Goal: Task Accomplishment & Management: Complete application form

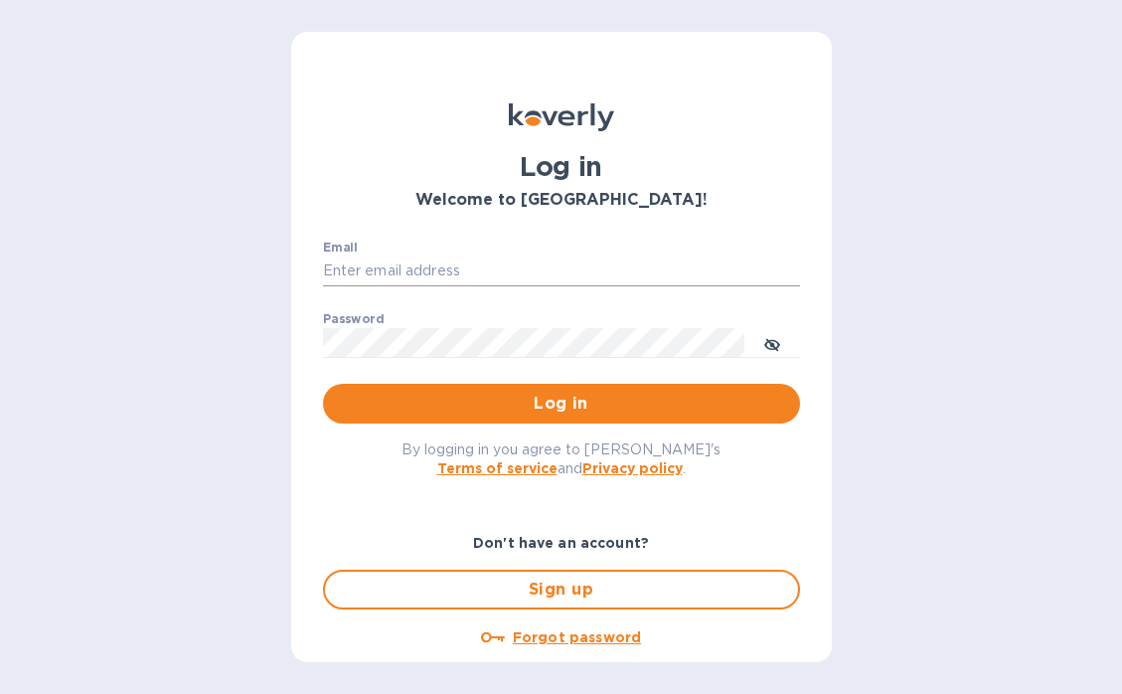
click at [485, 278] on input "Email" at bounding box center [561, 271] width 477 height 30
type input "[EMAIL_ADDRESS][DOMAIN_NAME]"
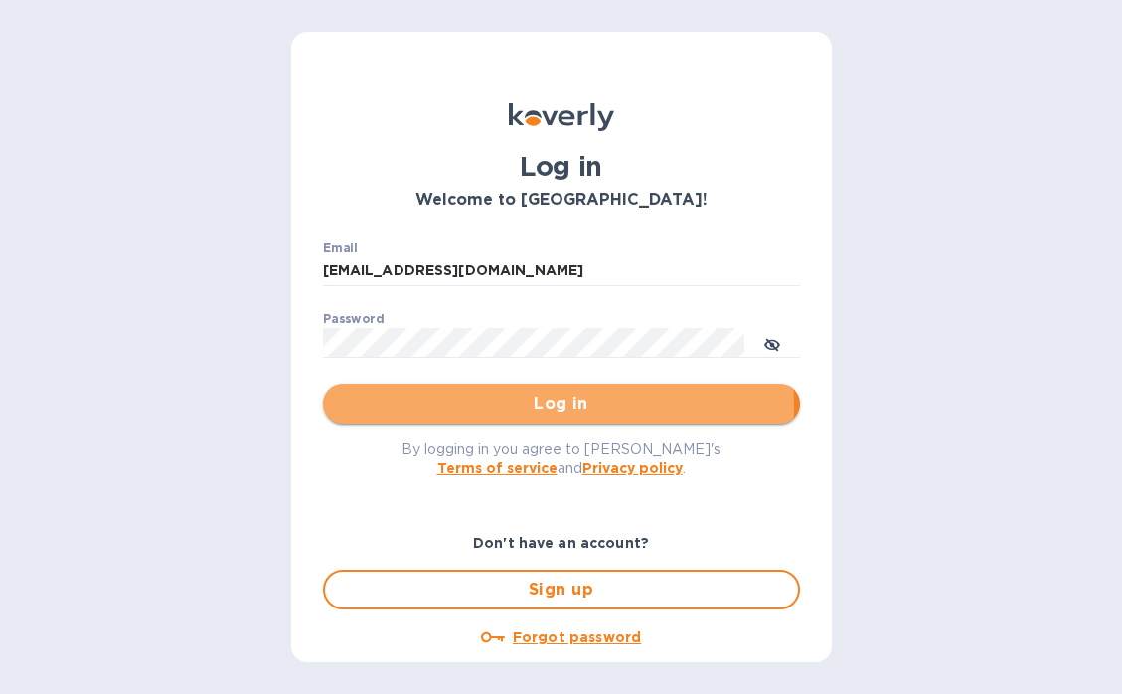
click at [496, 409] on span "Log in" at bounding box center [561, 404] width 445 height 24
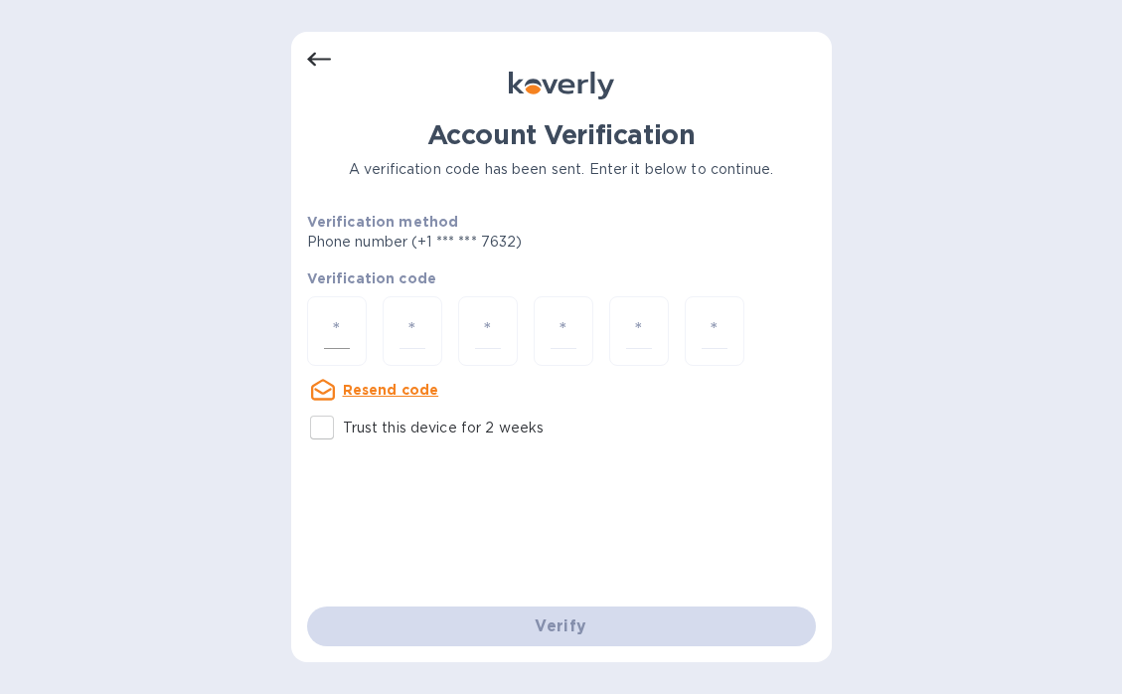
click at [330, 330] on input "number" at bounding box center [337, 331] width 26 height 37
type input "7"
type input "3"
type input "7"
type input "3"
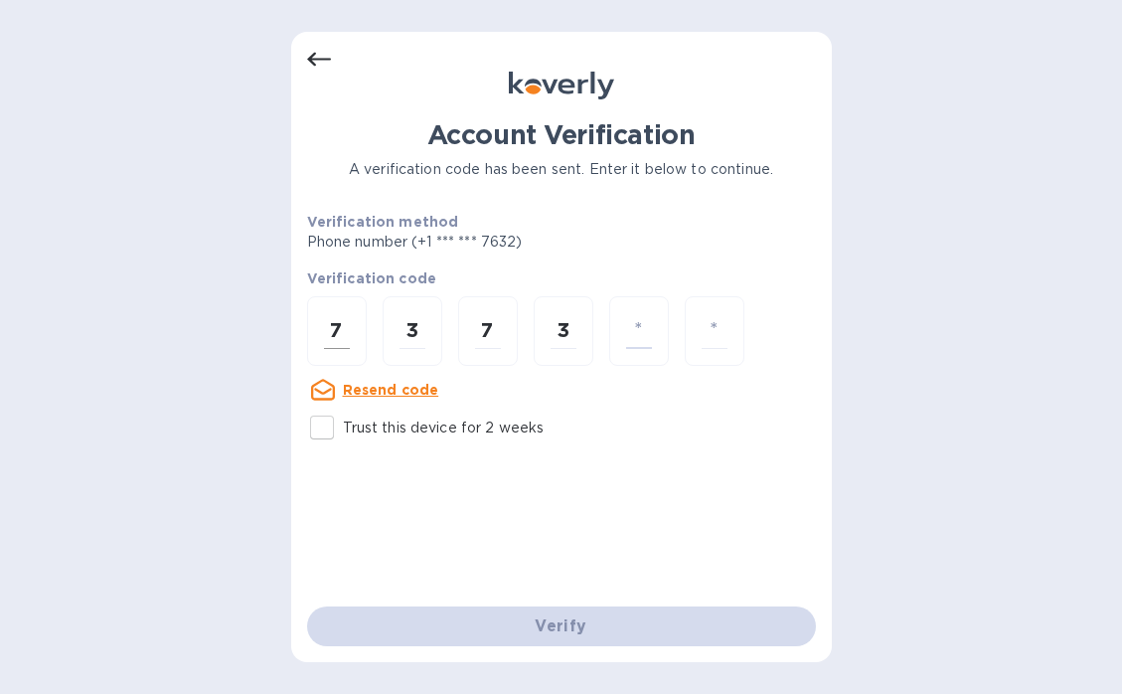
type input "2"
type input "4"
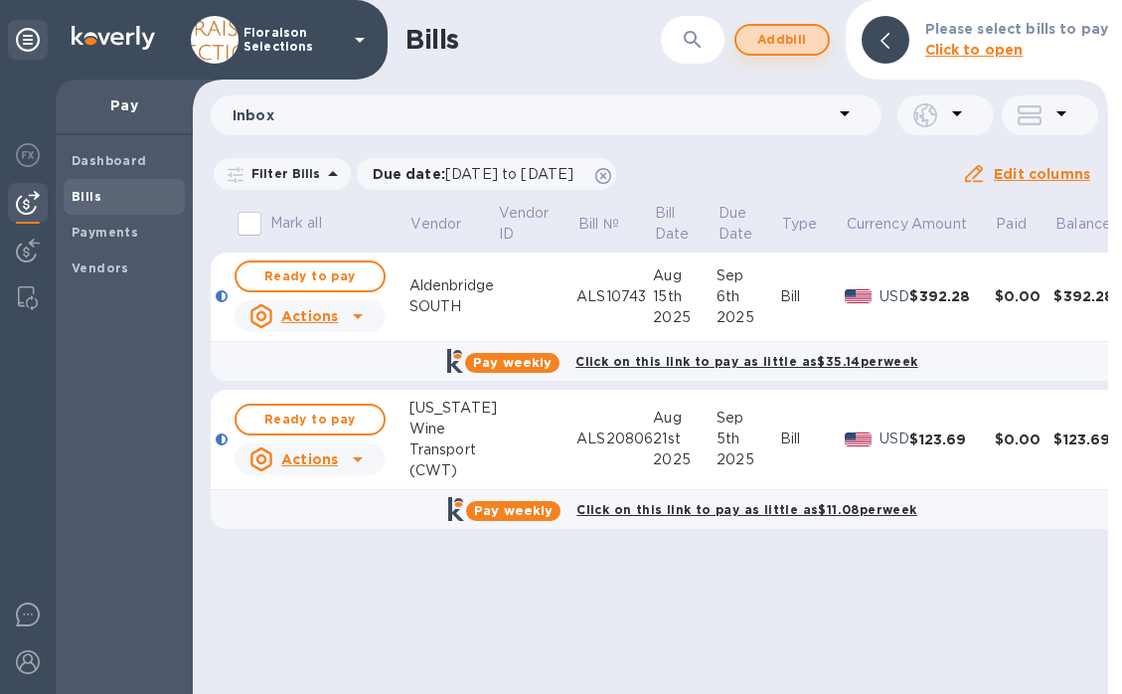
click at [781, 42] on span "Add bill" at bounding box center [783, 40] width 60 height 24
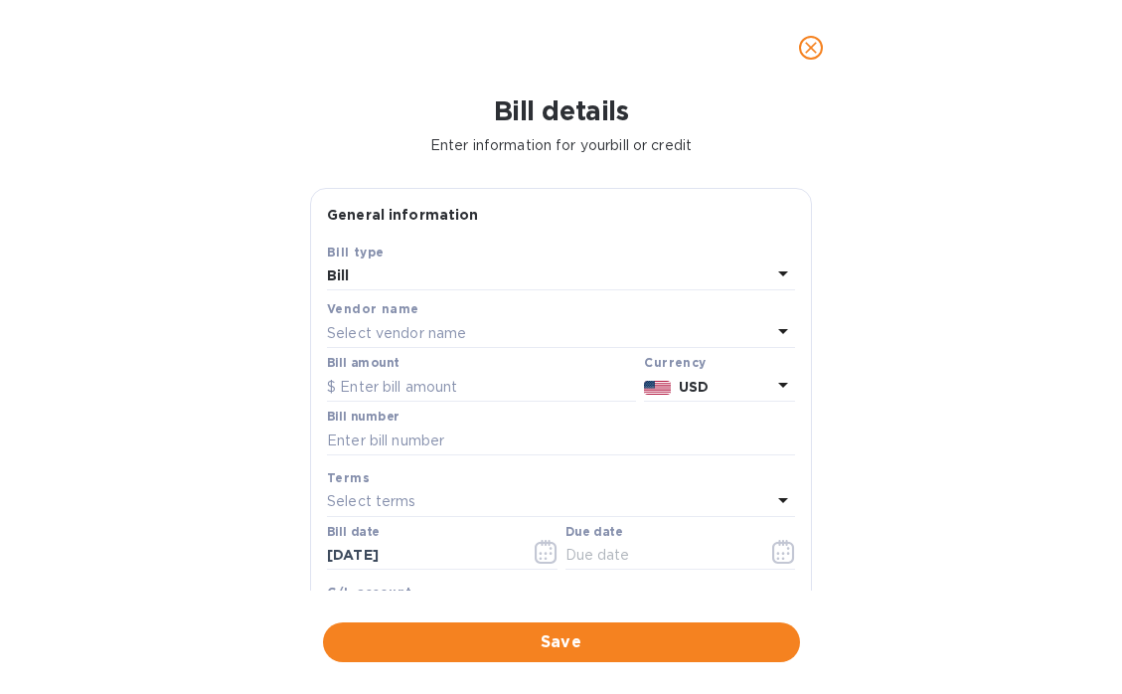
click at [368, 323] on p "Select vendor name" at bounding box center [396, 333] width 139 height 21
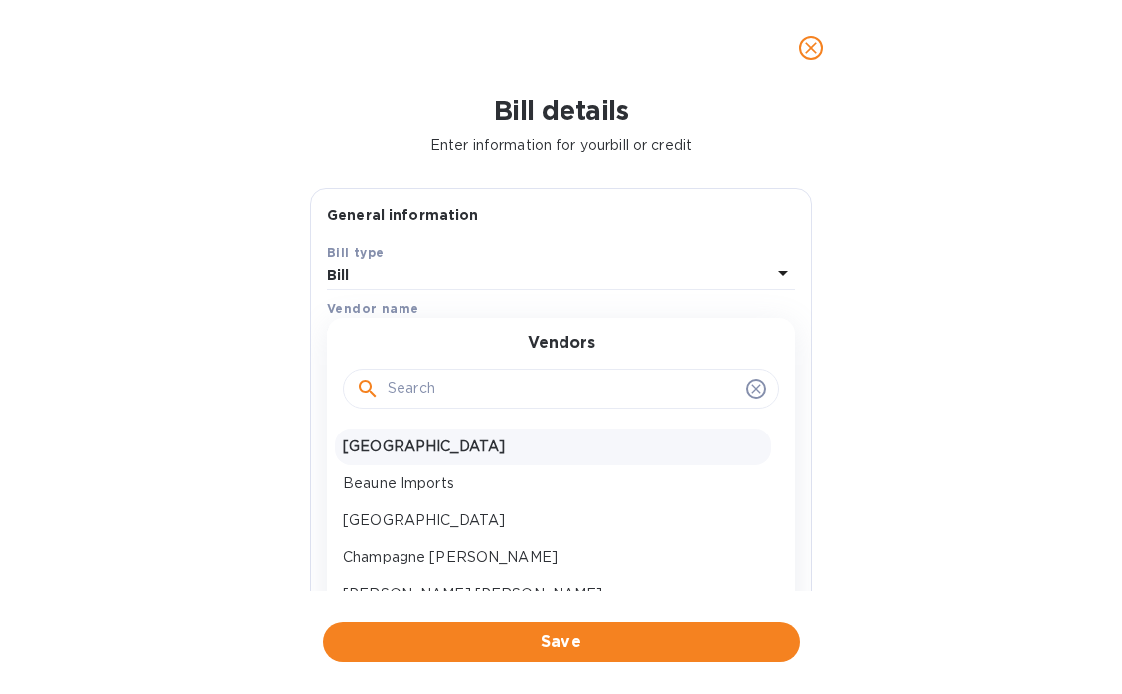
click at [422, 453] on p "Aldenbridge SOUTH" at bounding box center [553, 446] width 421 height 21
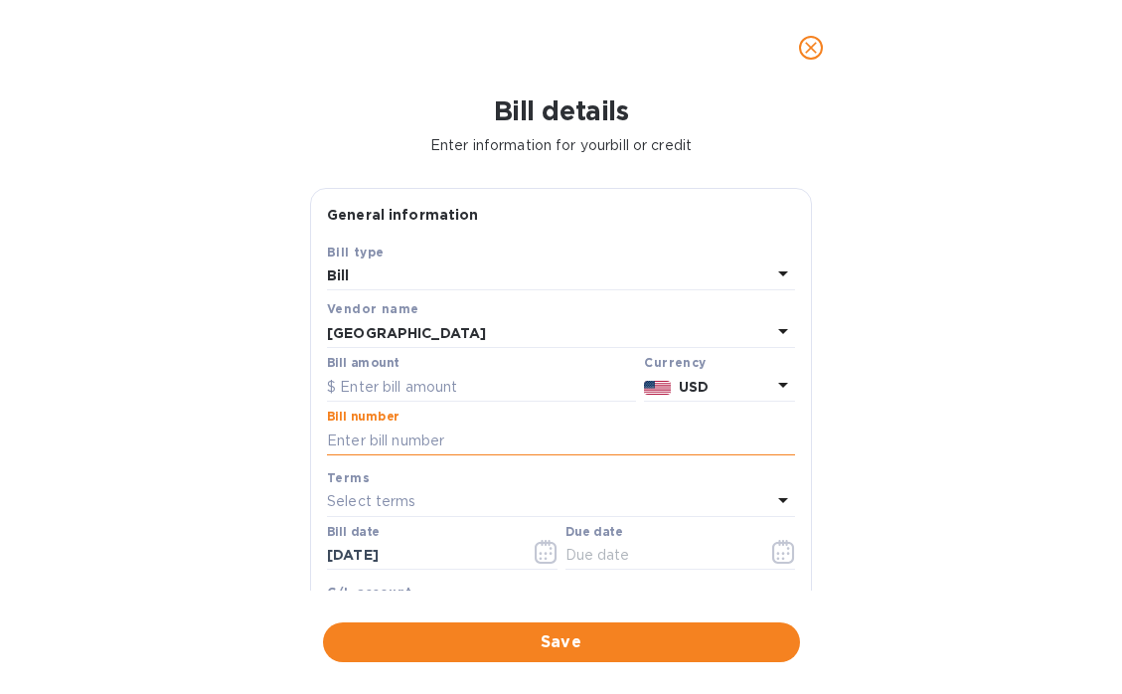
click at [382, 441] on input "text" at bounding box center [561, 440] width 468 height 30
paste input "466423"
type input "466423"
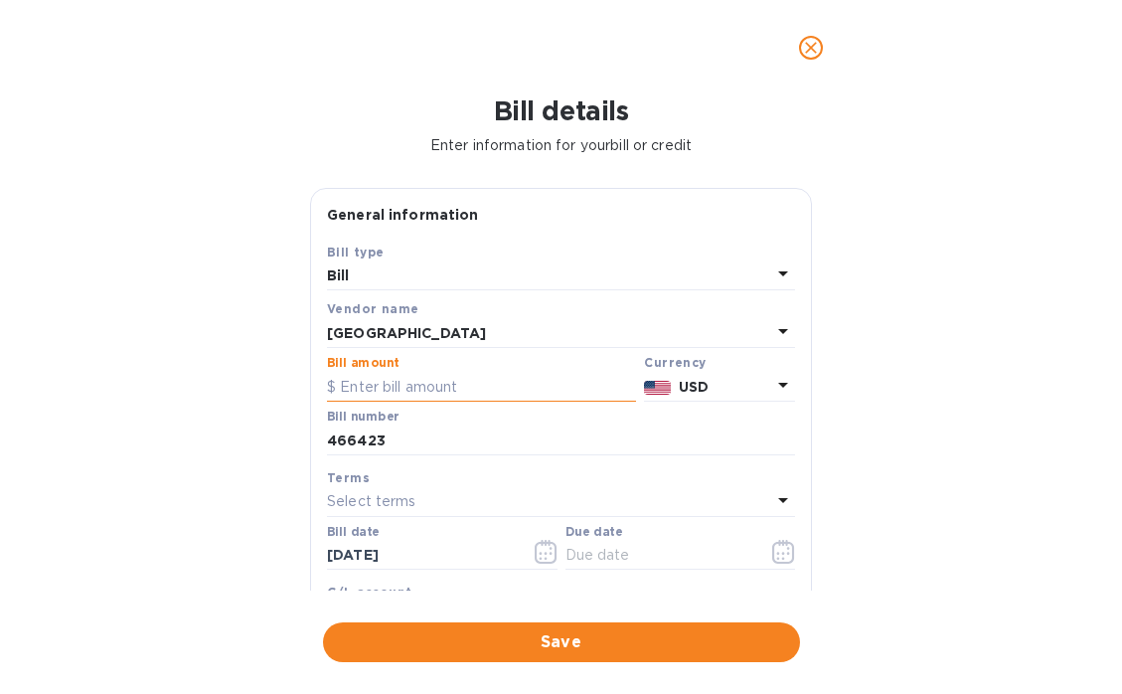
click at [413, 391] on input "text" at bounding box center [481, 387] width 309 height 30
type input "8.42"
click at [264, 518] on div "Bill details Enter information for your bill or credit General information Save…" at bounding box center [561, 394] width 1122 height 598
click at [544, 554] on icon "button" at bounding box center [545, 553] width 3 height 3
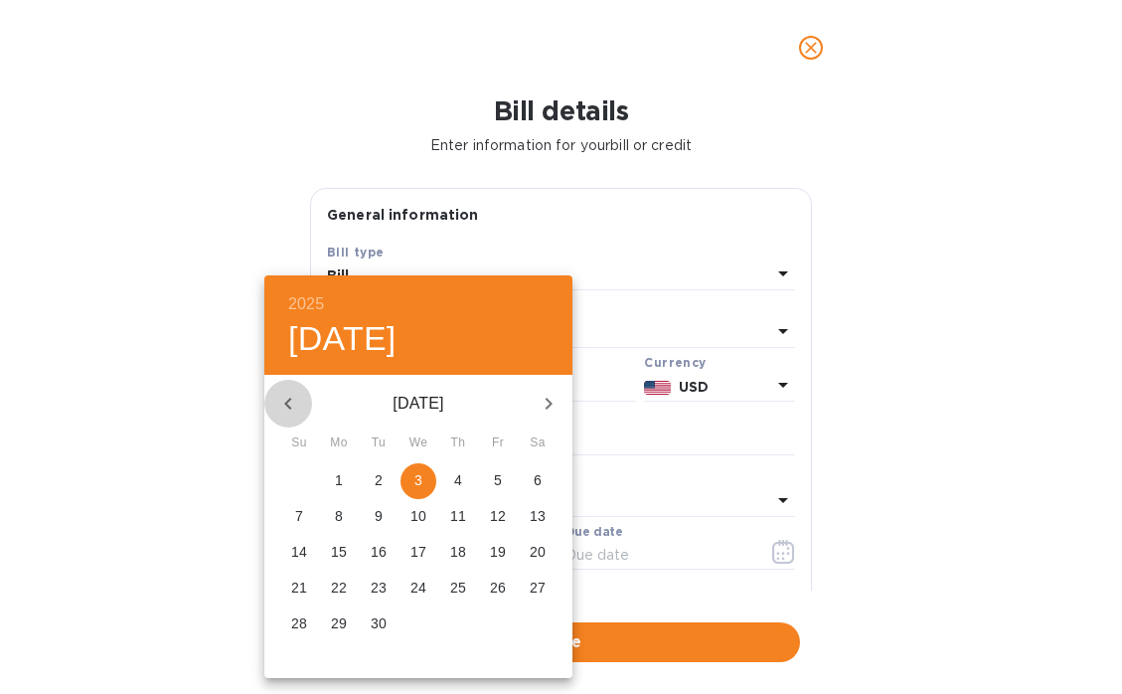
click at [288, 400] on icon "button" at bounding box center [287, 404] width 7 height 12
click at [494, 592] on p "22" at bounding box center [498, 588] width 16 height 20
type input "08/22/2025"
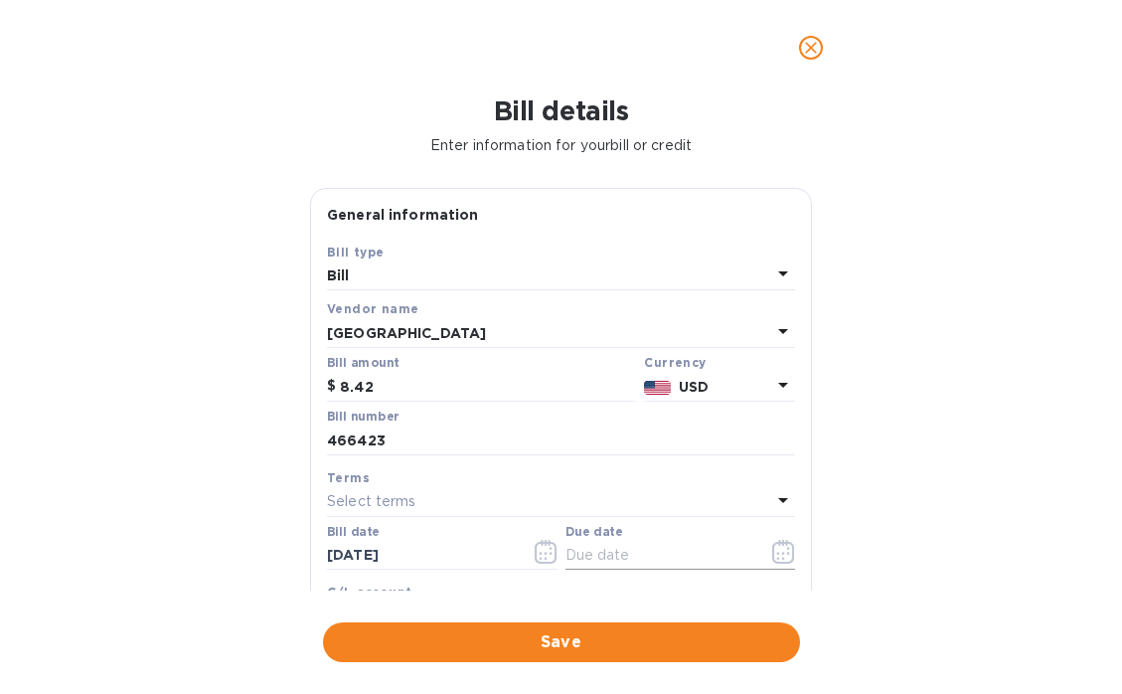
click at [664, 563] on input "text" at bounding box center [660, 556] width 188 height 30
type input "9_/__/____"
type input "09/13/2025"
click at [266, 526] on div "Bill details Enter information for your bill or credit General information Save…" at bounding box center [561, 394] width 1122 height 598
click at [520, 647] on span "Save" at bounding box center [561, 642] width 445 height 24
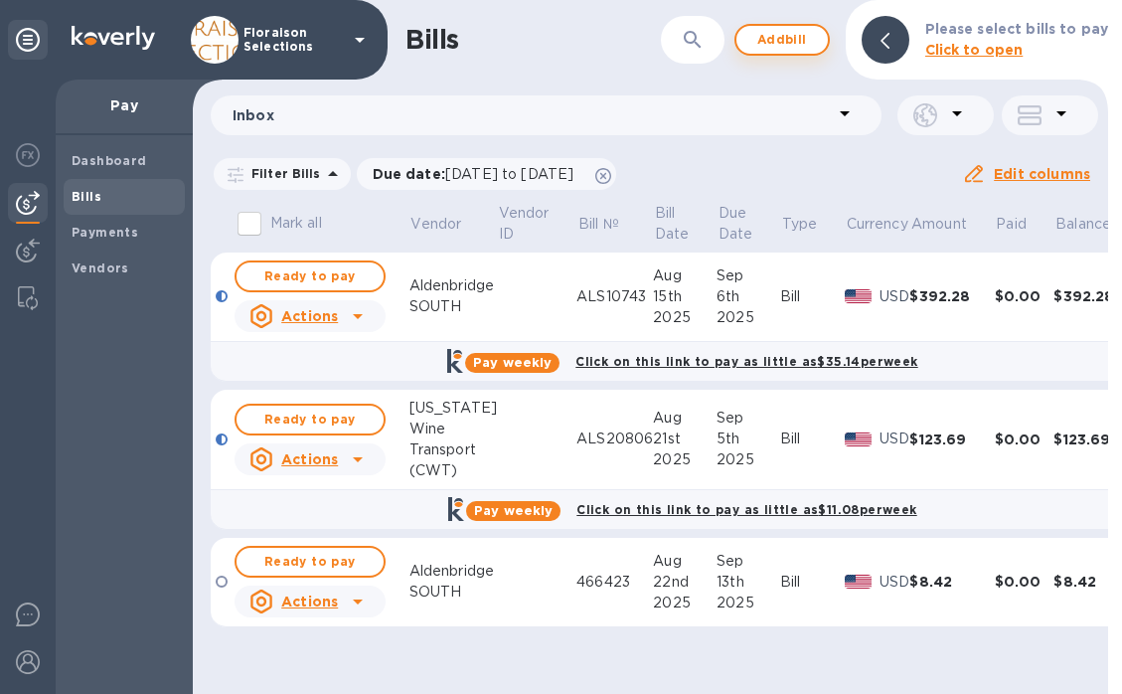
click at [789, 44] on span "Add bill" at bounding box center [783, 40] width 60 height 24
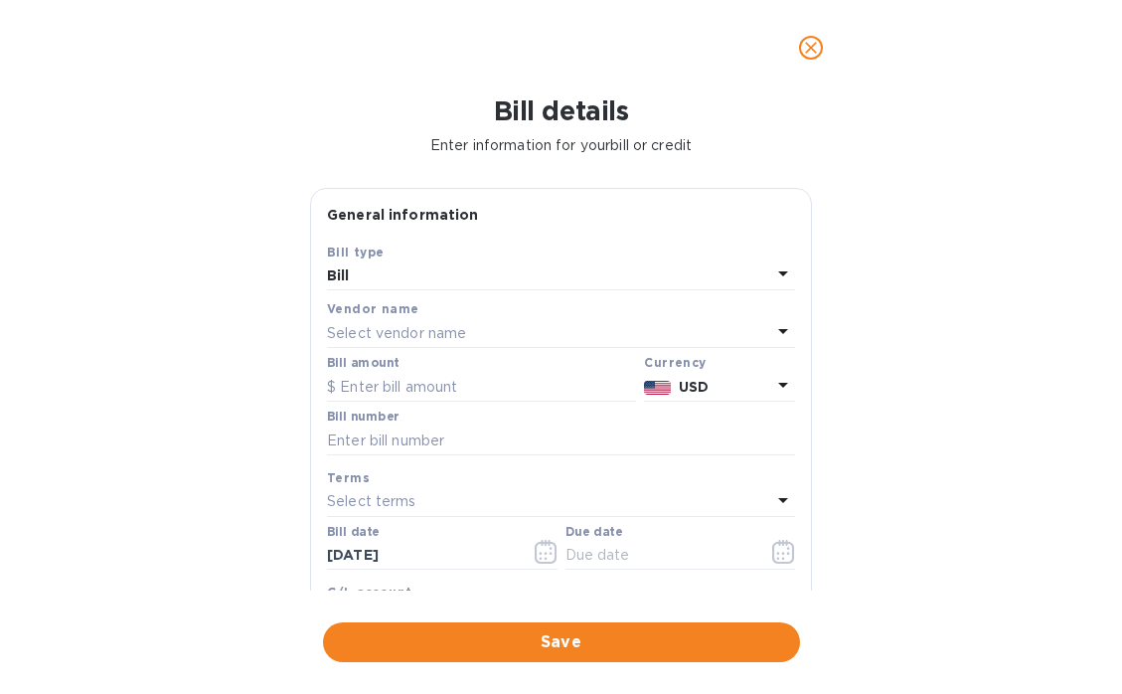
click at [371, 342] on p "Select vendor name" at bounding box center [396, 333] width 139 height 21
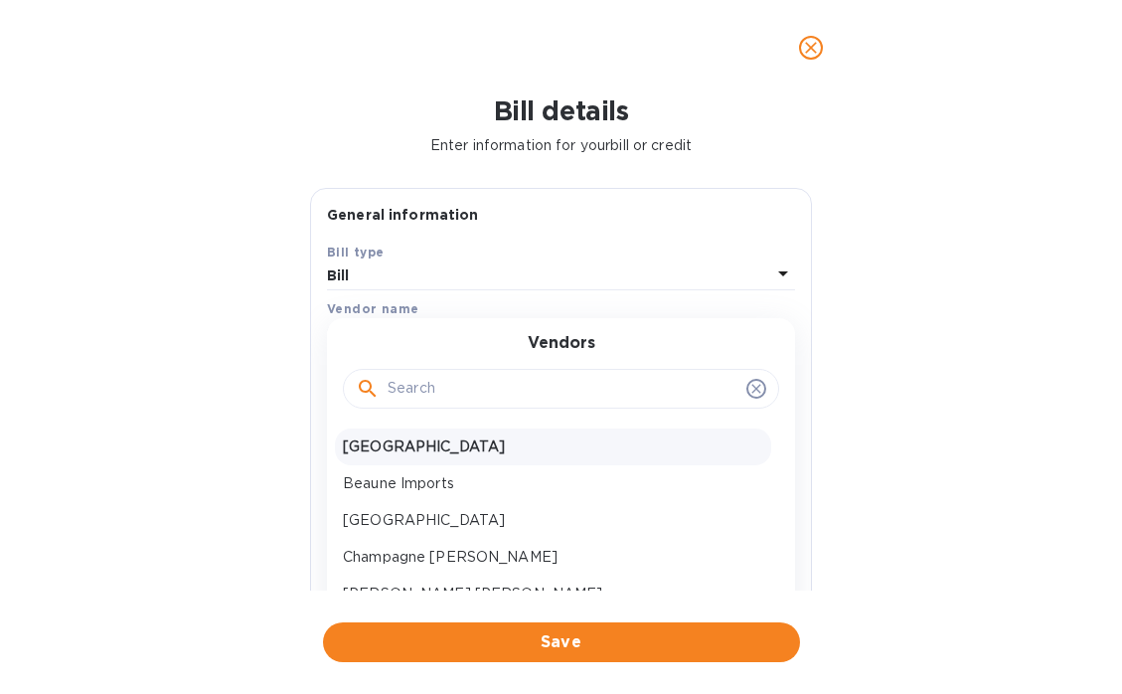
click at [391, 450] on p "Aldenbridge SOUTH" at bounding box center [553, 446] width 421 height 21
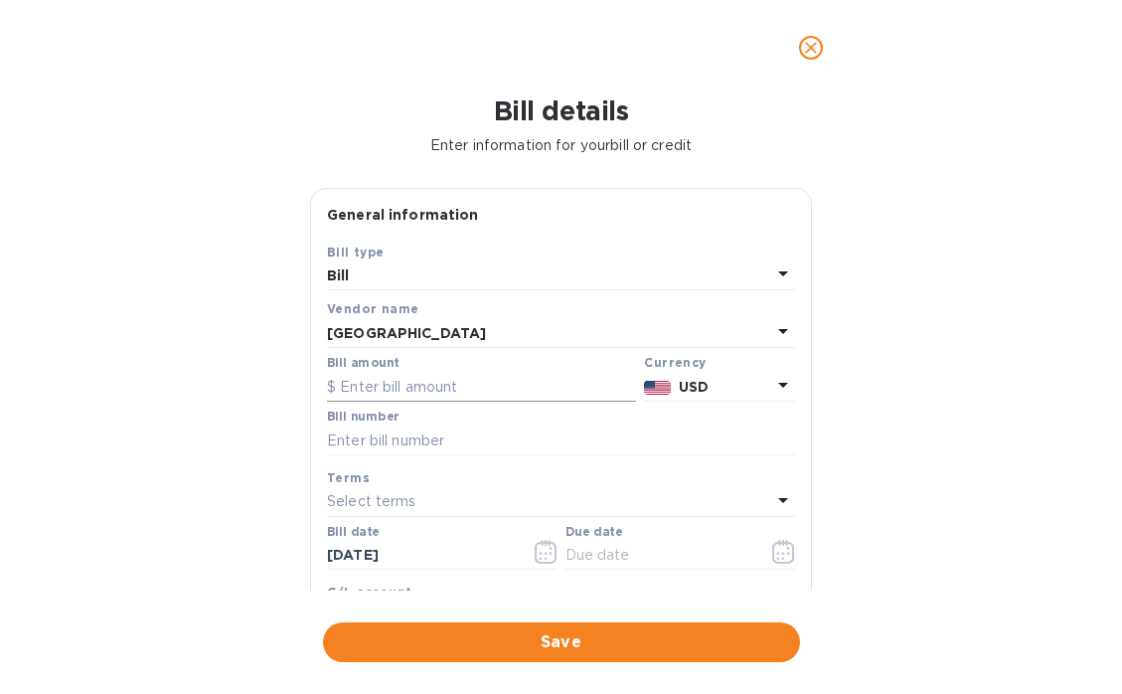
click at [373, 386] on input "text" at bounding box center [481, 387] width 309 height 30
paste input "10,779"
type input "10,779"
drag, startPoint x: 400, startPoint y: 386, endPoint x: 259, endPoint y: 386, distance: 140.2
click at [259, 386] on div "Bill details Enter information for your bill or credit General information Save…" at bounding box center [561, 394] width 1122 height 598
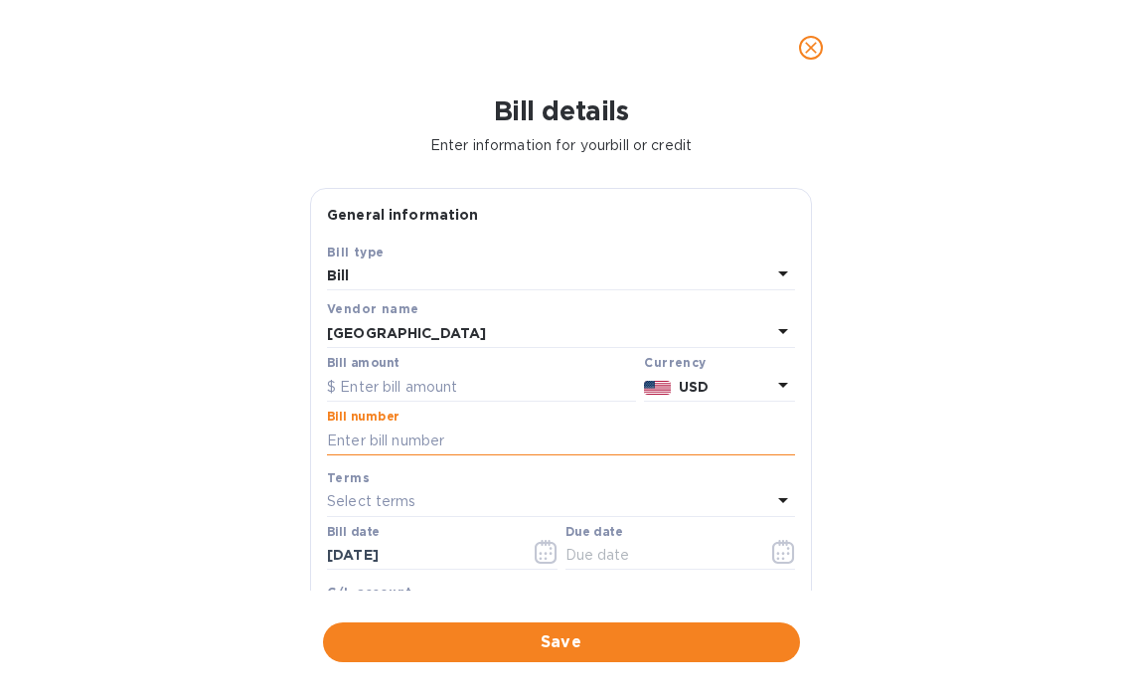
click at [353, 441] on input "text" at bounding box center [561, 440] width 468 height 30
paste input "ALS10779"
type input "ALS10779"
click at [388, 386] on input "text" at bounding box center [481, 387] width 309 height 30
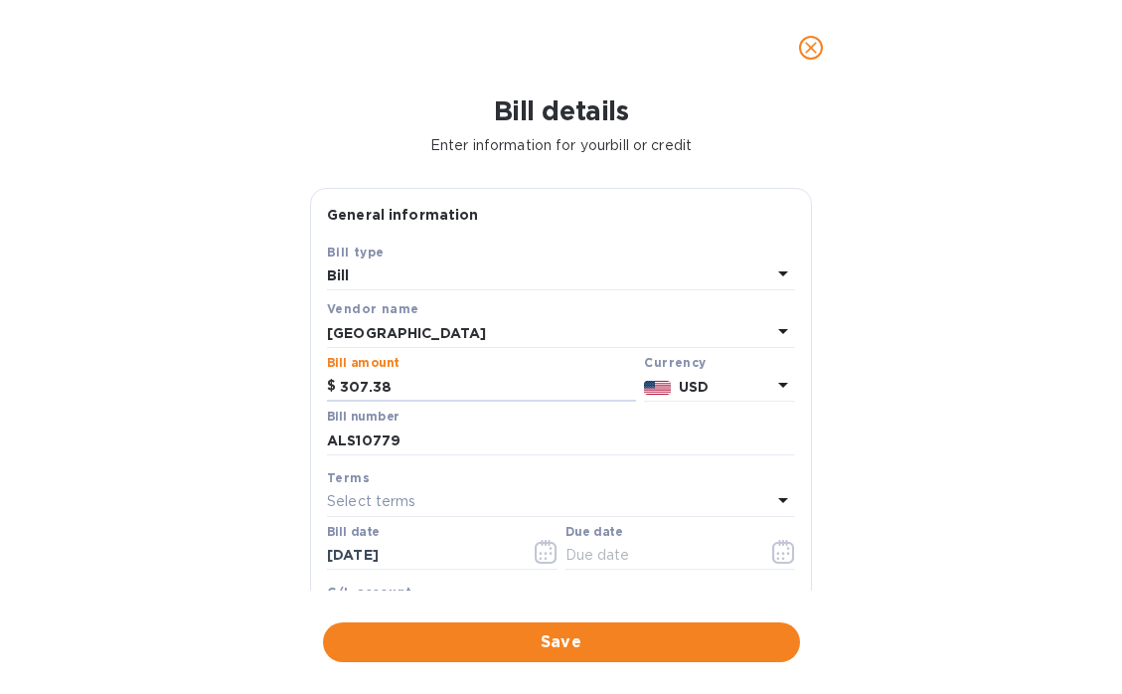
type input "307.38"
click at [200, 462] on div "Bill details Enter information for your bill or credit General information Save…" at bounding box center [561, 394] width 1122 height 598
click at [535, 554] on icon "button" at bounding box center [546, 552] width 23 height 24
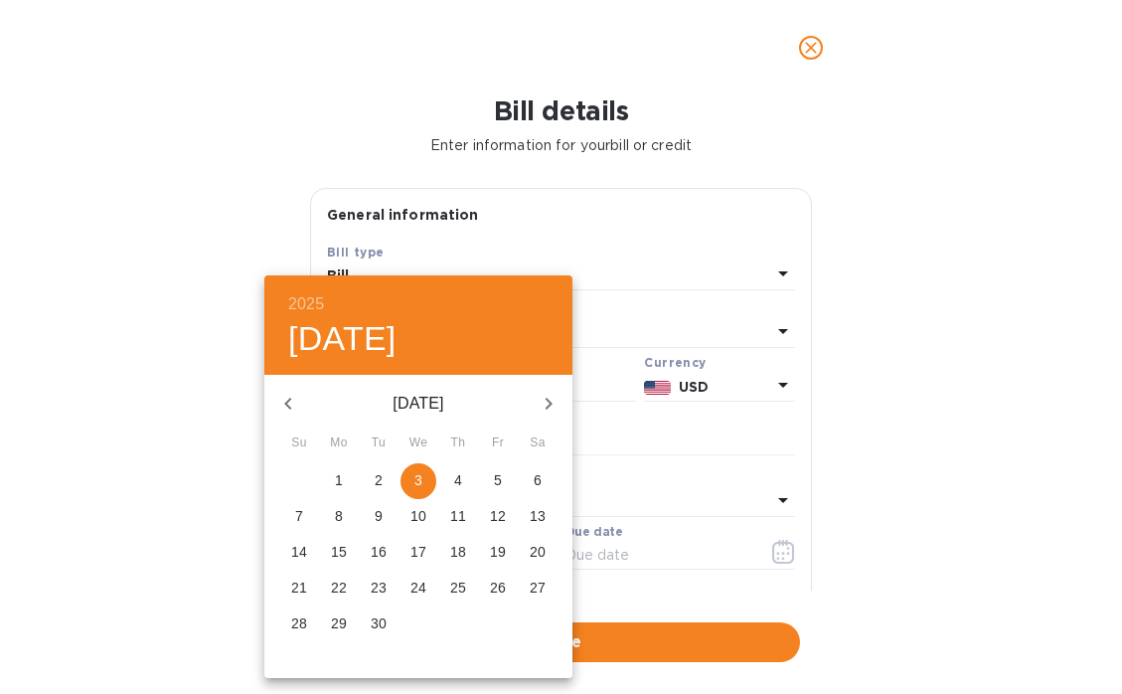
click at [291, 401] on icon "button" at bounding box center [288, 404] width 24 height 24
click at [503, 584] on p "22" at bounding box center [498, 588] width 16 height 20
type input "08/22/2025"
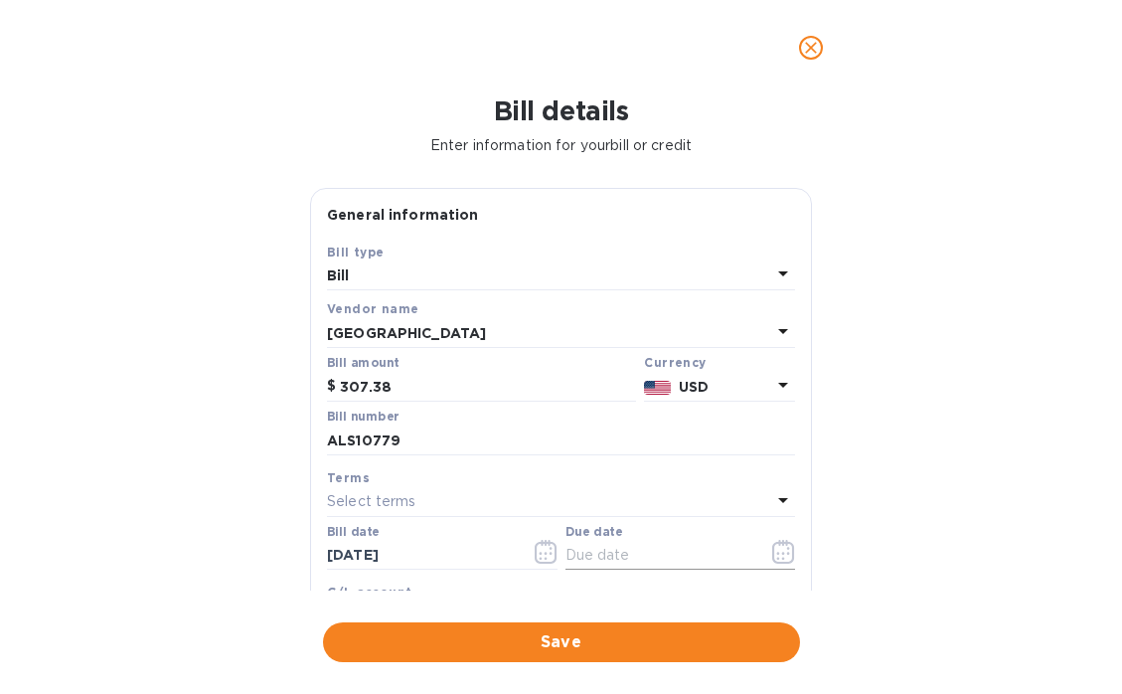
click at [601, 561] on input "text" at bounding box center [660, 556] width 188 height 30
type input "09/13/2025"
click at [597, 487] on div "Terms" at bounding box center [561, 477] width 468 height 21
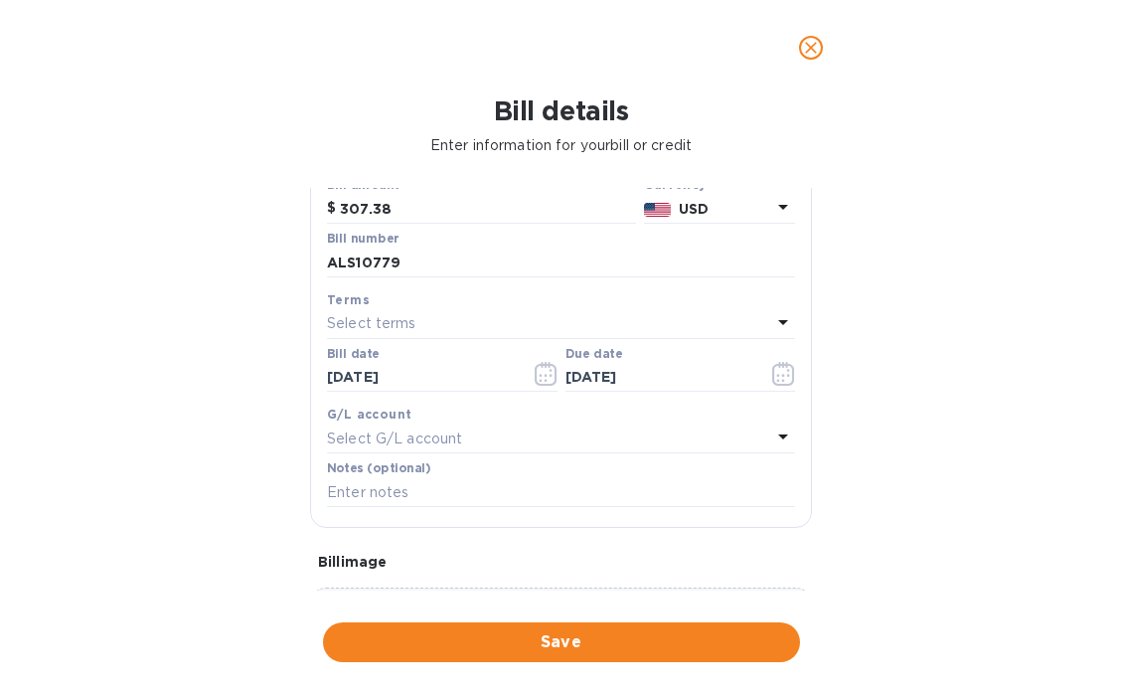
scroll to position [215, 0]
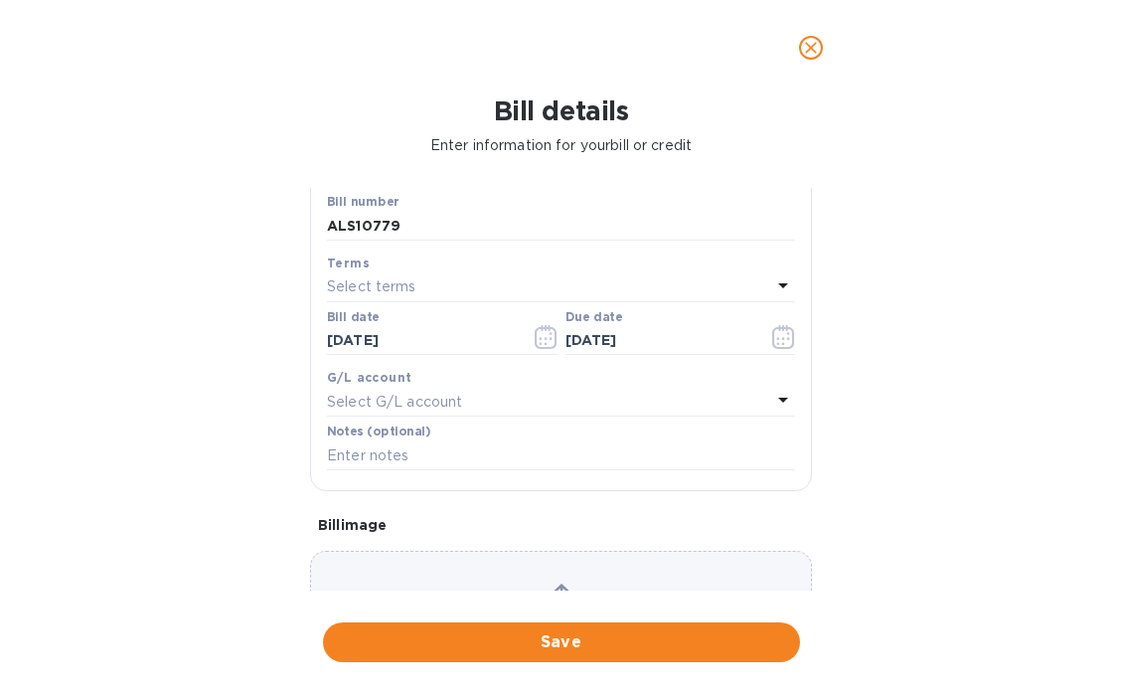
click at [130, 452] on div "Bill details Enter information for your bill or credit General information Save…" at bounding box center [561, 394] width 1122 height 598
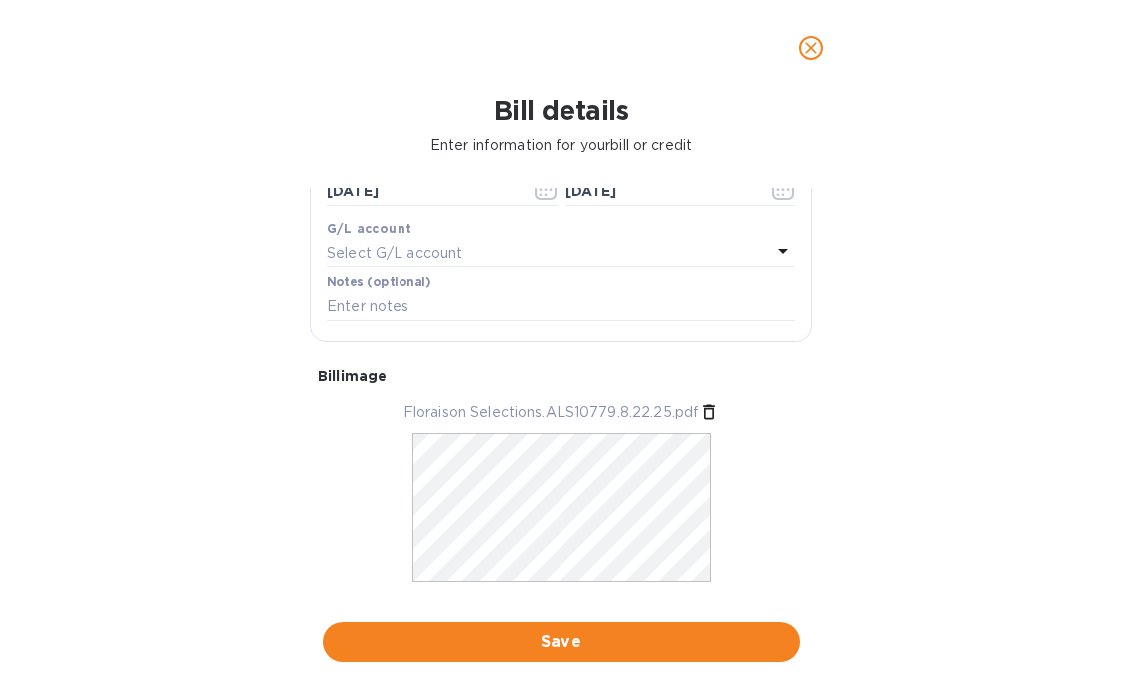
scroll to position [0, 0]
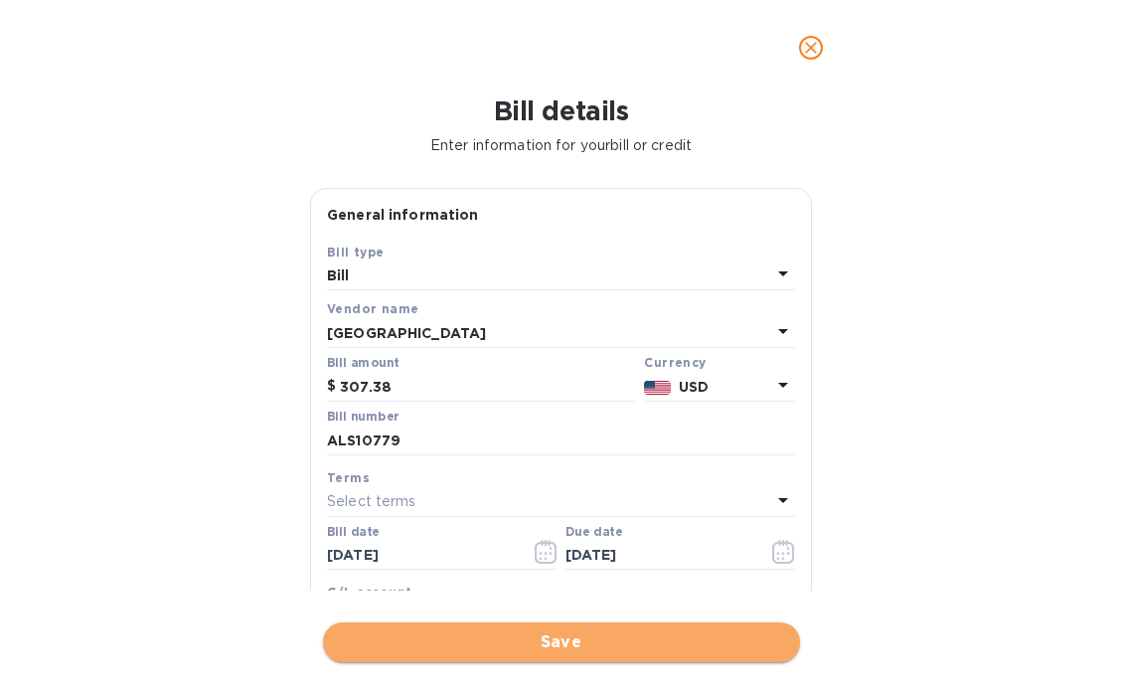
click at [499, 644] on span "Save" at bounding box center [561, 642] width 445 height 24
